Goal: Information Seeking & Learning: Learn about a topic

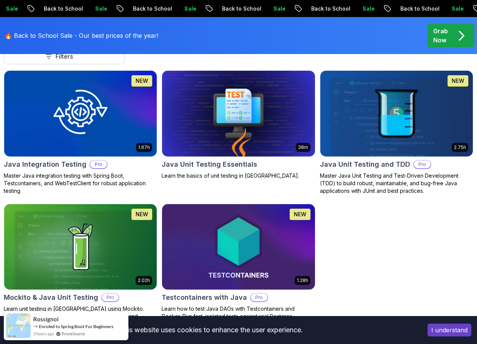
scroll to position [227, 0]
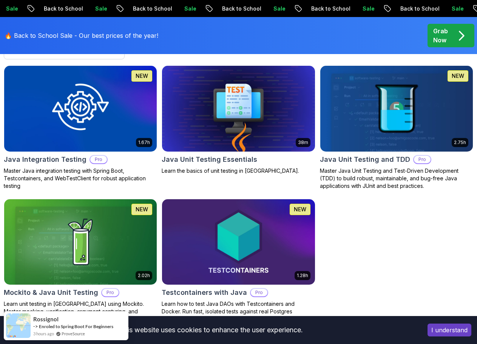
click at [36, 114] on img at bounding box center [80, 108] width 161 height 90
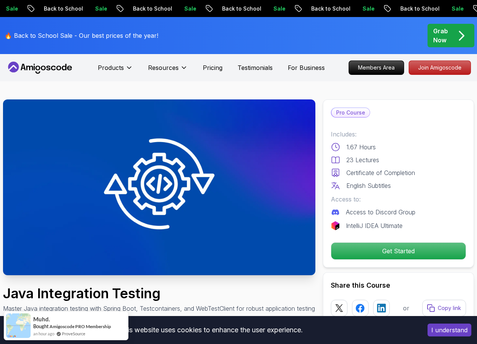
click at [187, 156] on img at bounding box center [159, 187] width 313 height 176
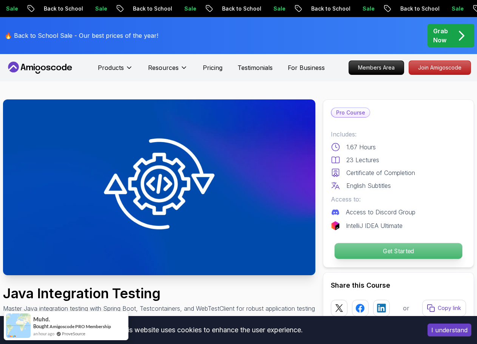
click at [389, 250] on p "Get Started" at bounding box center [399, 251] width 128 height 16
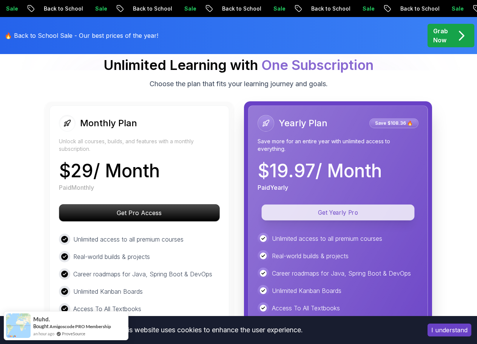
scroll to position [1670, 0]
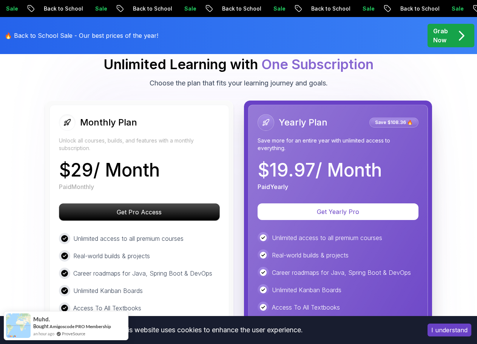
click at [333, 118] on body "Sale Back to School Sale Back to School Sale Back to School Sale Back to School…" at bounding box center [238, 97] width 477 height 3535
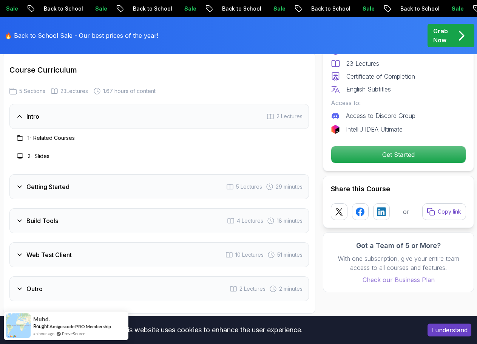
scroll to position [1292, 0]
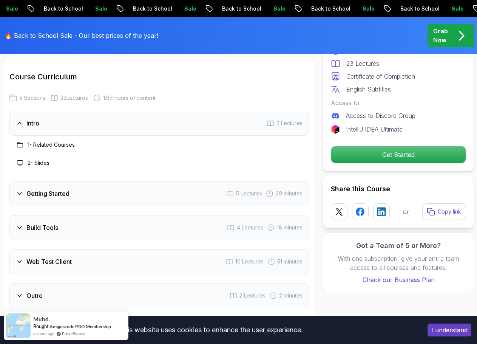
click at [53, 206] on div "Getting Started 5 Lectures 29 minutes" at bounding box center [159, 193] width 300 height 25
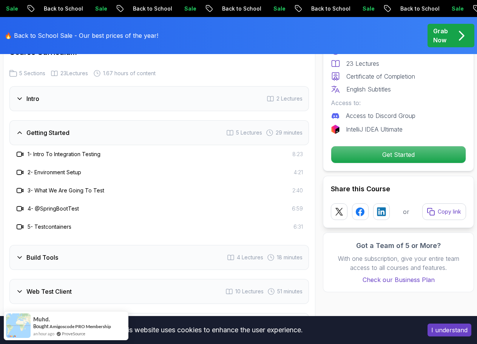
scroll to position [1329, 0]
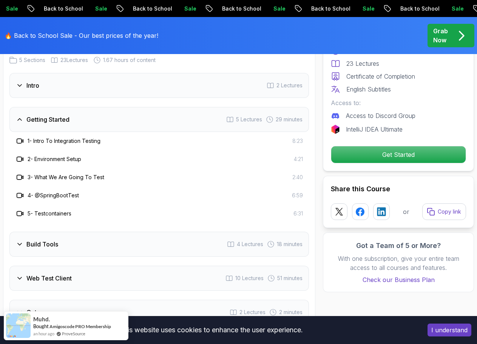
click at [77, 248] on div "Build Tools 4 Lectures 18 minutes" at bounding box center [159, 244] width 300 height 25
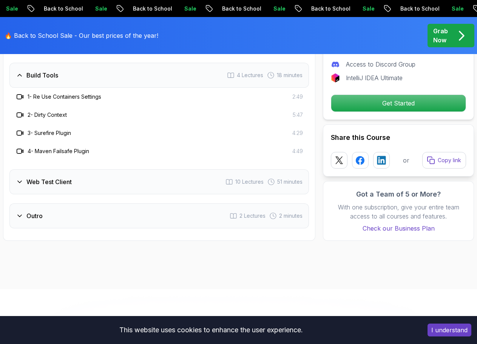
scroll to position [1443, 0]
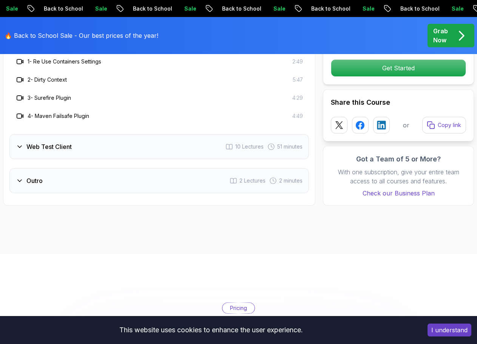
click at [82, 147] on div "Web Test Client 10 Lectures 51 minutes" at bounding box center [159, 146] width 300 height 25
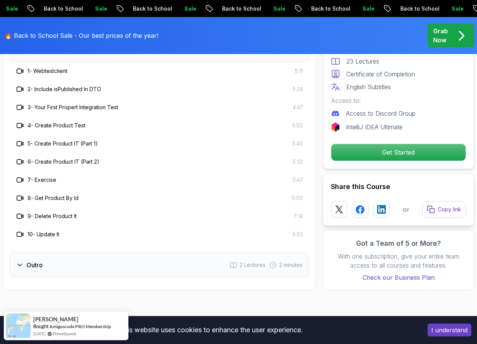
scroll to position [1481, 0]
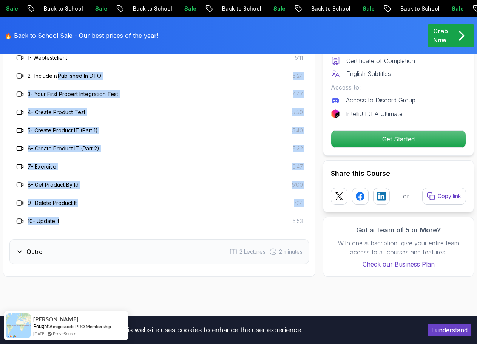
drag, startPoint x: 59, startPoint y: 81, endPoint x: 111, endPoint y: 230, distance: 157.8
click at [111, 230] on div "1 - Webtestclient 5:11 2 - Include isPublished In DTO 5:24 3 - Your First Prope…" at bounding box center [159, 139] width 300 height 181
click at [111, 226] on div "10 - Update It 5:53" at bounding box center [159, 221] width 288 height 9
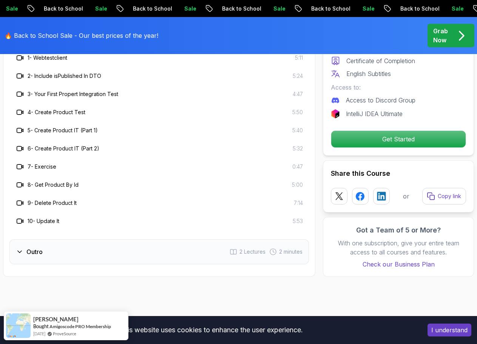
click at [81, 260] on div "Outro 2 Lectures 2 minutes" at bounding box center [159, 251] width 300 height 25
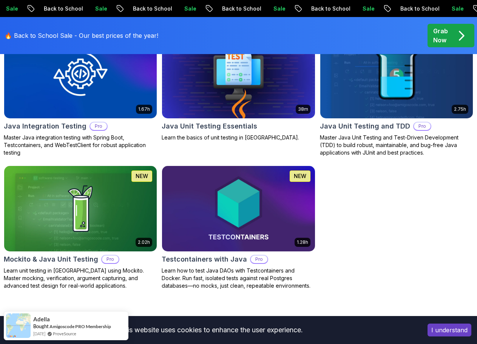
scroll to position [302, 0]
